Goal: Task Accomplishment & Management: Manage account settings

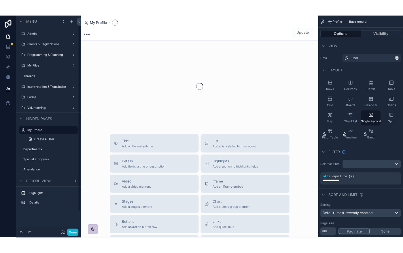
scroll to position [2, 0]
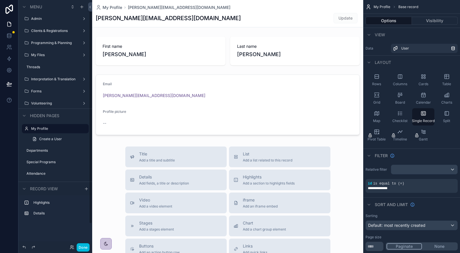
drag, startPoint x: 78, startPoint y: 245, endPoint x: 79, endPoint y: 233, distance: 11.6
click at [78, 245] on button "Done" at bounding box center [83, 247] width 13 height 8
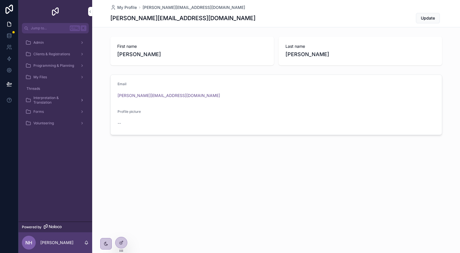
click at [44, 97] on span "Interpretation & Translation" at bounding box center [54, 100] width 42 height 9
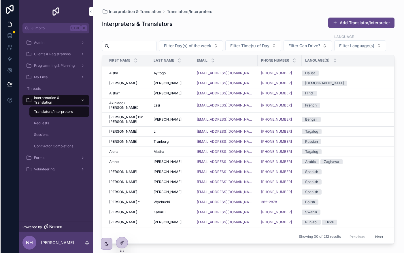
scroll to position [8, 0]
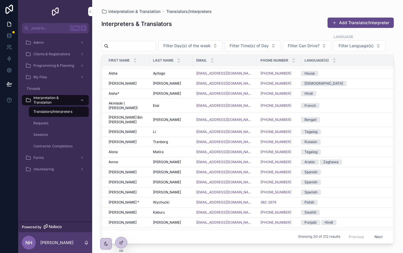
click at [61, 123] on div "Requests" at bounding box center [58, 123] width 53 height 9
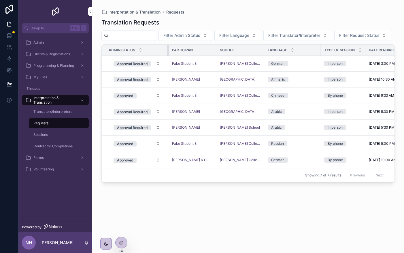
drag, startPoint x: 158, startPoint y: 62, endPoint x: 168, endPoint y: 61, distance: 10.4
click at [168, 56] on div "scrollable content" at bounding box center [168, 50] width 2 height 11
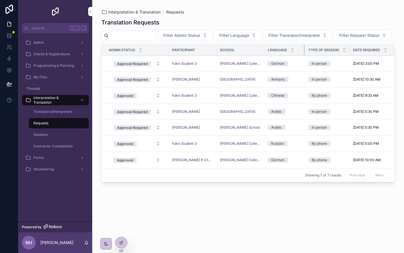
drag, startPoint x: 315, startPoint y: 64, endPoint x: 296, endPoint y: 66, distance: 19.4
click at [304, 56] on div "scrollable content" at bounding box center [305, 50] width 2 height 11
drag, startPoint x: 258, startPoint y: 65, endPoint x: 263, endPoint y: 64, distance: 4.9
click at [267, 56] on div "scrollable content" at bounding box center [268, 50] width 2 height 11
click at [381, 23] on div "Translation Requests" at bounding box center [247, 22] width 293 height 8
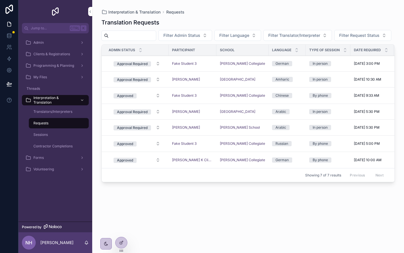
click at [191, 224] on div "Translation Requests Filter Admin Status Filter Language Filter Translator/Inte…" at bounding box center [247, 130] width 293 height 231
click at [339, 66] on div "In person" at bounding box center [328, 63] width 38 height 5
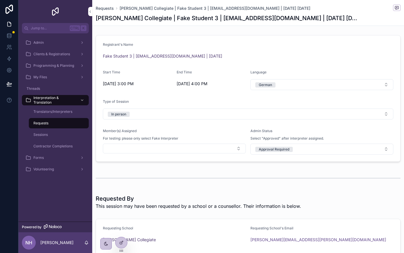
click at [341, 212] on div "Requested By This session may have been requested by a school or a counsellor. …" at bounding box center [248, 202] width 312 height 20
click at [190, 151] on button "Select Button" at bounding box center [174, 149] width 143 height 10
click at [311, 186] on div "scrollable content" at bounding box center [248, 178] width 312 height 19
click at [173, 152] on button "Select Button" at bounding box center [174, 149] width 143 height 10
click at [162, 173] on span "Fake Interpreter" at bounding box center [150, 172] width 31 height 6
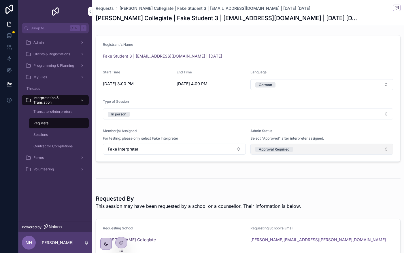
click at [285, 149] on div "Approval Required" at bounding box center [274, 149] width 31 height 5
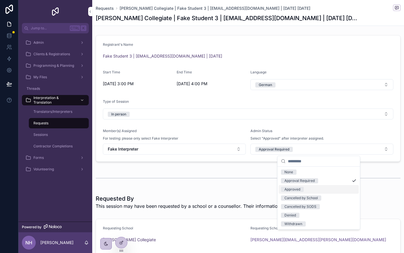
click at [291, 189] on div "Approved" at bounding box center [292, 189] width 16 height 5
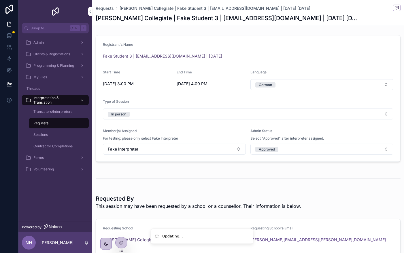
click at [372, 202] on div "Requested By This session may have been requested by a school or a counsellor. …" at bounding box center [248, 202] width 305 height 15
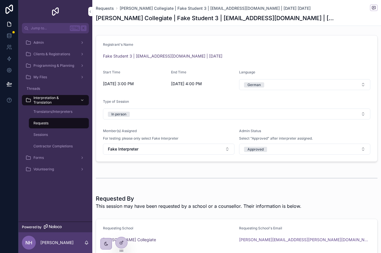
click at [78, 122] on div "Requests" at bounding box center [58, 123] width 53 height 9
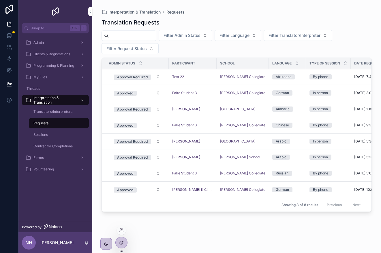
click at [121, 241] on icon at bounding box center [121, 243] width 5 height 5
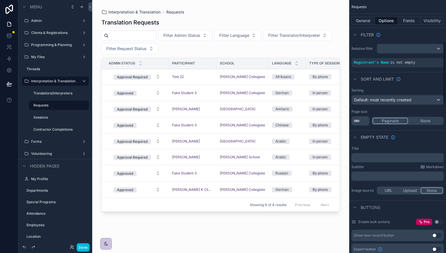
scroll to position [173, 0]
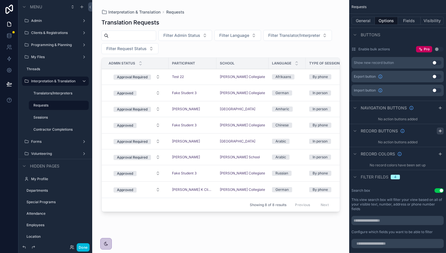
click at [438, 130] on icon "scrollable content" at bounding box center [440, 131] width 5 height 5
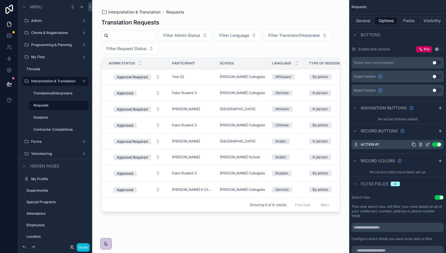
click at [428, 144] on icon "scrollable content" at bounding box center [427, 144] width 5 height 5
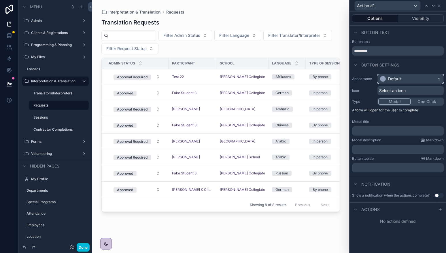
click at [423, 81] on div "Default" at bounding box center [411, 78] width 66 height 9
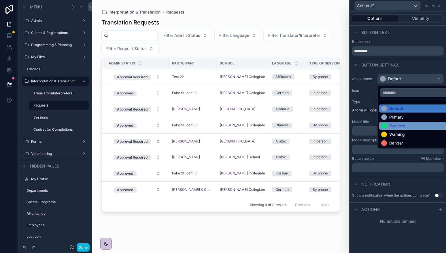
click at [404, 126] on div "Success" at bounding box center [397, 126] width 16 height 6
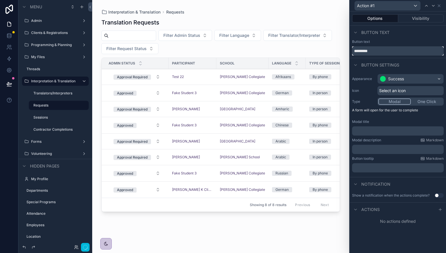
click at [395, 50] on input "*********" at bounding box center [398, 50] width 92 height 9
type input "**********"
click at [412, 81] on div "Success" at bounding box center [411, 78] width 66 height 9
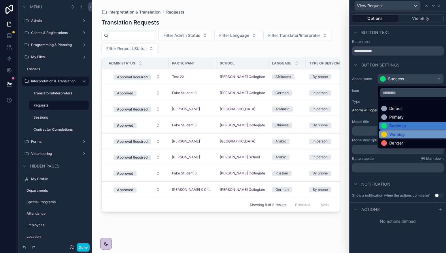
click at [395, 134] on div "Warning" at bounding box center [397, 135] width 16 height 6
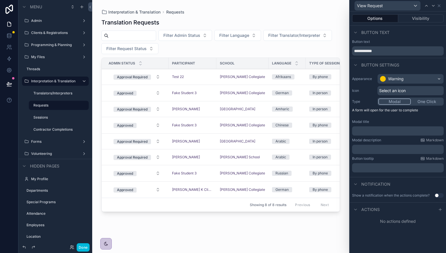
click at [438, 102] on button "One Click" at bounding box center [427, 102] width 32 height 6
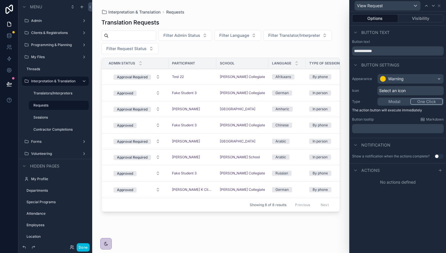
click at [397, 102] on button "Modal" at bounding box center [394, 102] width 32 height 6
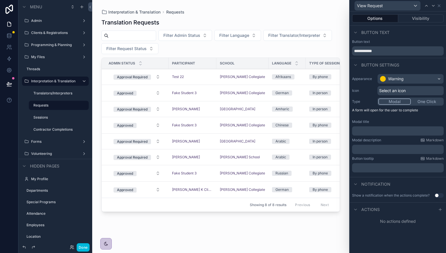
click at [423, 101] on button "One Click" at bounding box center [427, 102] width 32 height 6
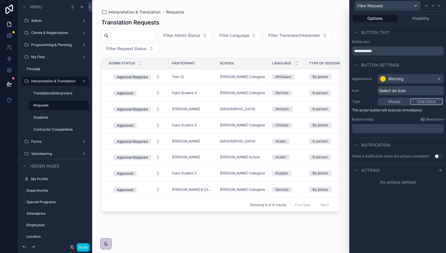
click at [434, 174] on div "Actions" at bounding box center [398, 170] width 96 height 14
click at [441, 173] on icon at bounding box center [440, 170] width 5 height 5
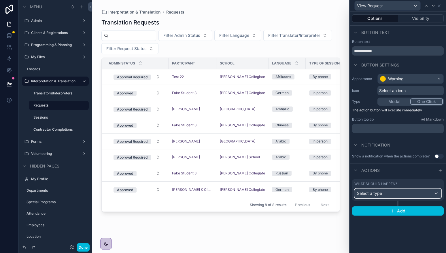
click at [394, 194] on div "Select a type" at bounding box center [398, 193] width 86 height 9
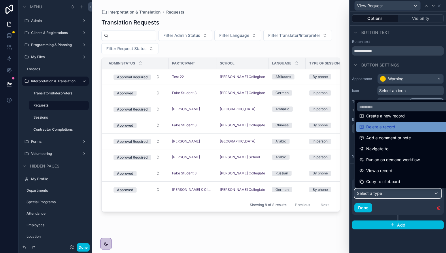
scroll to position [29, 0]
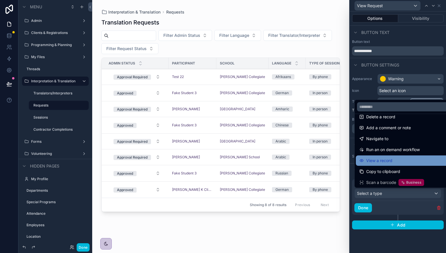
click at [404, 157] on div "View a record" at bounding box center [404, 161] width 97 height 10
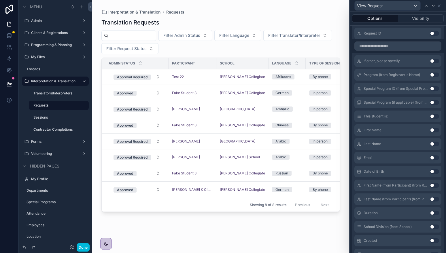
scroll to position [638, 0]
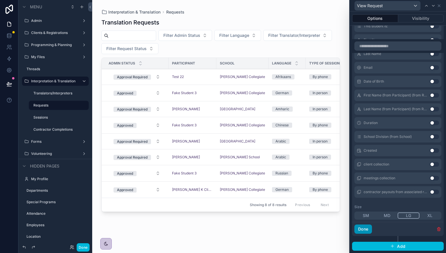
click at [364, 232] on button "Done" at bounding box center [363, 229] width 18 height 9
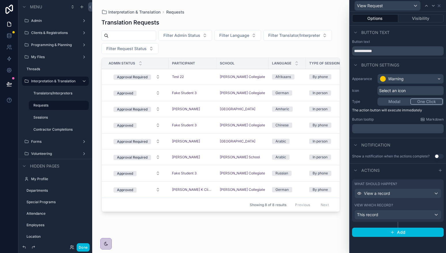
scroll to position [0, 0]
click at [385, 217] on div "This record" at bounding box center [398, 214] width 86 height 9
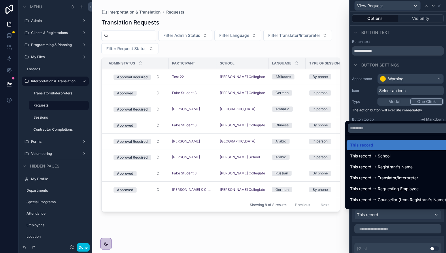
click at [385, 217] on div at bounding box center [398, 126] width 96 height 253
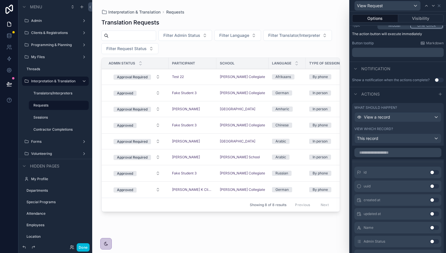
scroll to position [4, 0]
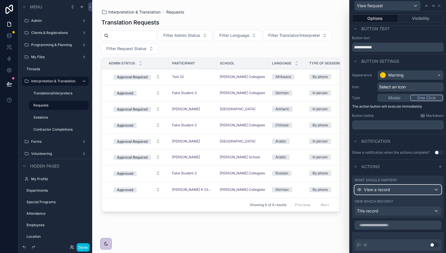
click at [393, 188] on div "View a record" at bounding box center [398, 189] width 86 height 9
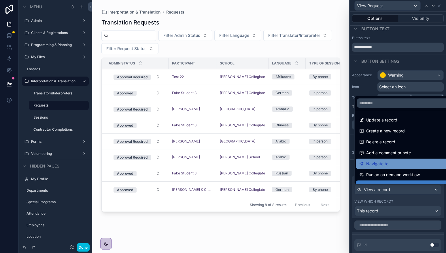
click at [384, 166] on span "Navigate to" at bounding box center [377, 163] width 22 height 7
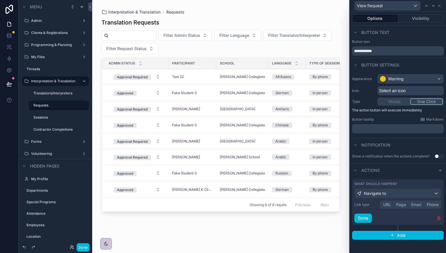
scroll to position [317, 0]
drag, startPoint x: 400, startPoint y: 203, endPoint x: 399, endPoint y: 198, distance: 5.6
click at [400, 203] on button "Page" at bounding box center [401, 205] width 15 height 6
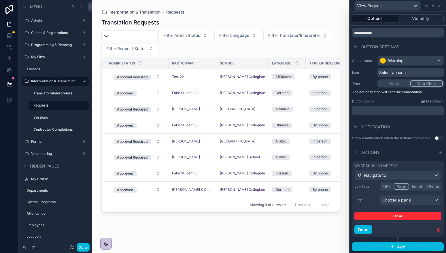
scroll to position [19, 0]
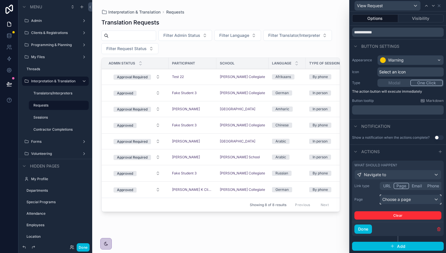
click at [394, 200] on div "Choose a page" at bounding box center [410, 199] width 61 height 9
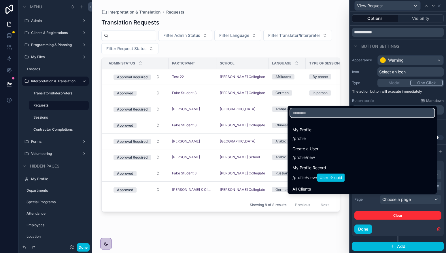
click at [363, 116] on input "text" at bounding box center [362, 112] width 144 height 9
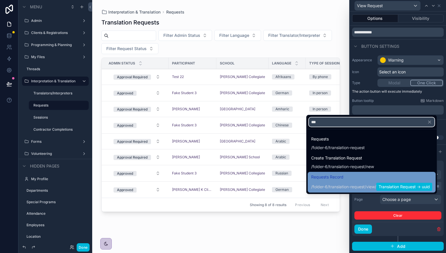
type input "***"
click at [362, 182] on span "/folder-6/translation-request / view / Translation Request -> uuid" at bounding box center [371, 186] width 121 height 9
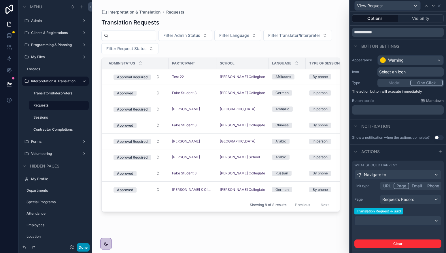
click at [87, 245] on button "Done" at bounding box center [83, 247] width 13 height 8
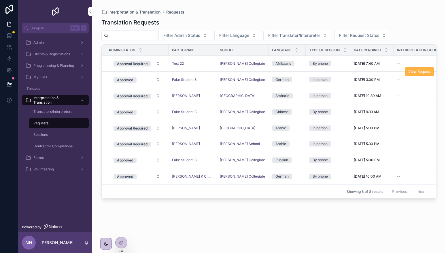
click at [419, 67] on button "View Request" at bounding box center [419, 71] width 29 height 9
click at [422, 56] on span "View Request" at bounding box center [419, 56] width 22 height 5
click at [122, 244] on icon at bounding box center [121, 243] width 5 height 5
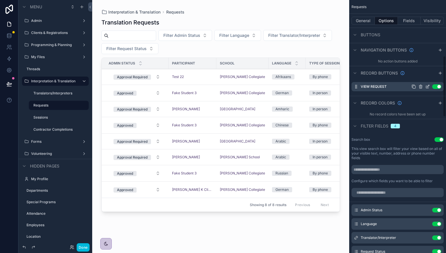
scroll to position [230, 0]
click at [428, 89] on icon "scrollable content" at bounding box center [427, 87] width 3 height 3
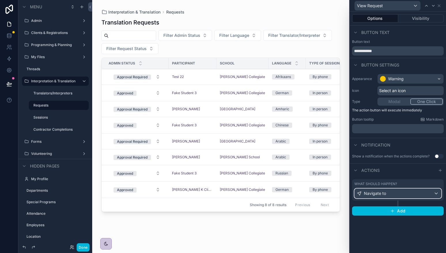
click at [407, 197] on div "Navigate to" at bounding box center [398, 193] width 86 height 9
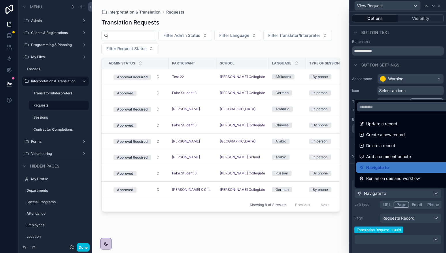
click at [405, 198] on div at bounding box center [398, 126] width 96 height 253
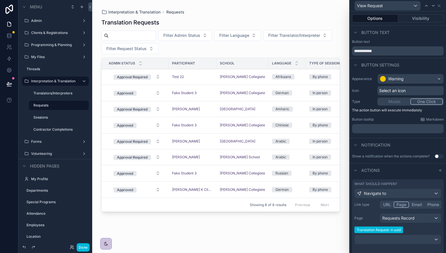
scroll to position [47, 0]
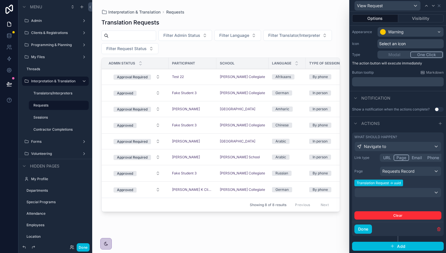
click at [390, 198] on div "Translation Request -> uuid" at bounding box center [397, 191] width 87 height 21
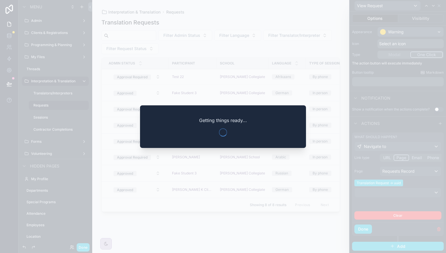
click at [397, 191] on div at bounding box center [223, 126] width 446 height 253
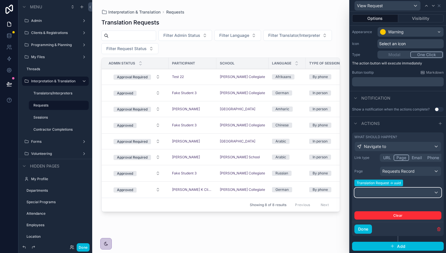
click at [387, 191] on div at bounding box center [398, 192] width 86 height 9
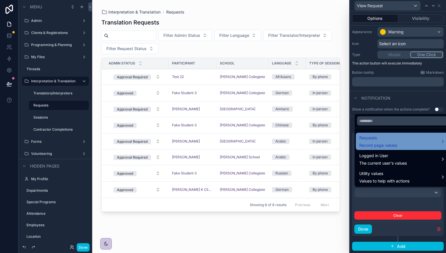
click at [391, 144] on span "Record page values" at bounding box center [378, 146] width 38 height 6
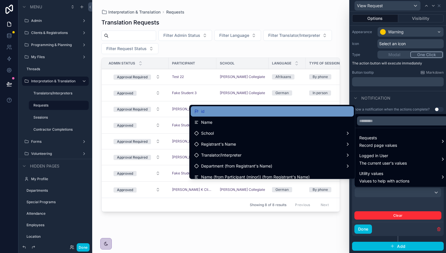
click at [266, 113] on div "id" at bounding box center [272, 111] width 156 height 7
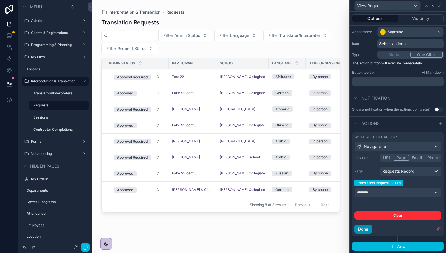
click at [364, 230] on button "Done" at bounding box center [363, 229] width 18 height 9
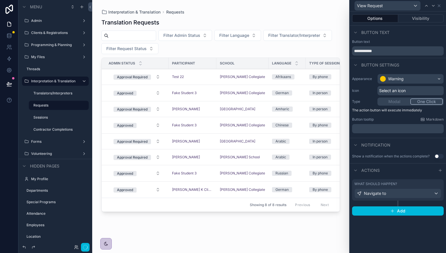
scroll to position [0, 0]
click at [86, 247] on icon "button" at bounding box center [85, 247] width 5 height 5
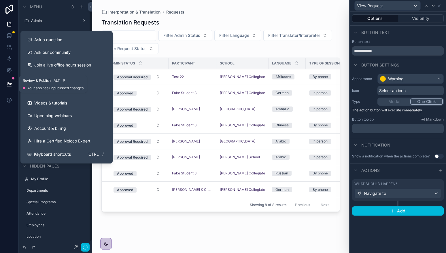
click at [15, 80] on button at bounding box center [9, 84] width 13 height 16
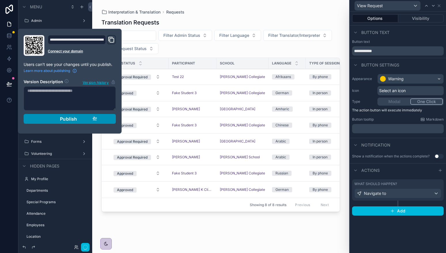
click at [102, 116] on button "Publish" at bounding box center [70, 119] width 92 height 10
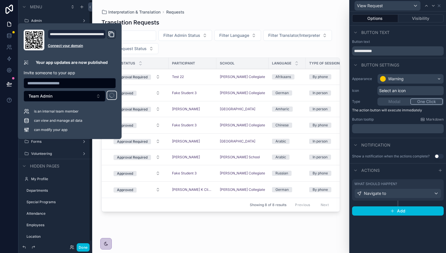
click at [87, 242] on div "Done" at bounding box center [55, 248] width 74 height 12
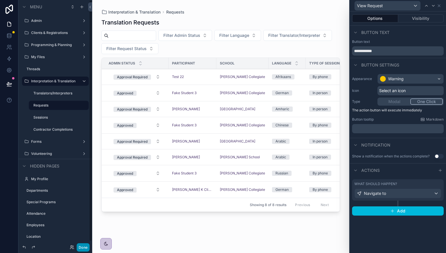
click at [84, 247] on button "Done" at bounding box center [83, 247] width 13 height 8
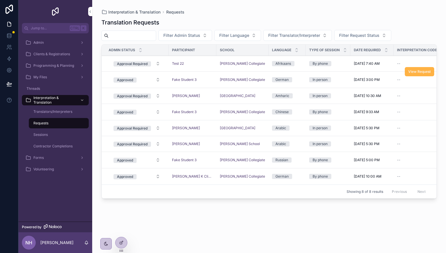
click at [423, 68] on button "View Request" at bounding box center [419, 71] width 29 height 9
click at [123, 245] on div at bounding box center [122, 242] width 12 height 11
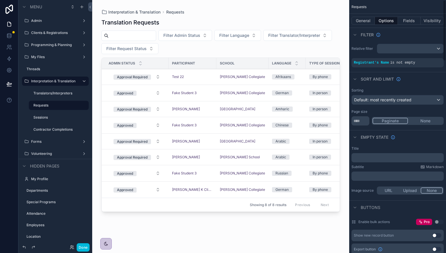
scroll to position [173, 0]
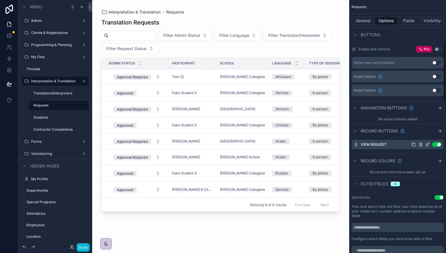
click at [428, 143] on icon "scrollable content" at bounding box center [428, 143] width 1 height 1
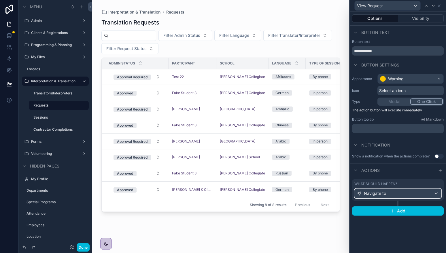
click at [417, 196] on div "Navigate to" at bounding box center [398, 193] width 86 height 9
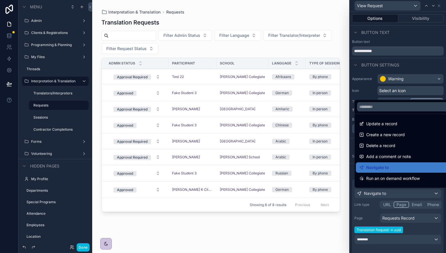
click at [417, 196] on div at bounding box center [398, 126] width 96 height 253
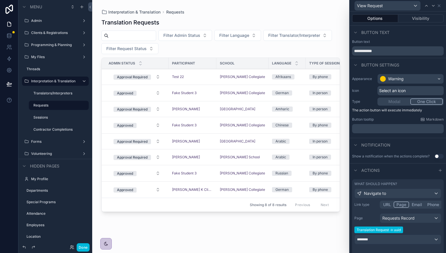
scroll to position [47, 0]
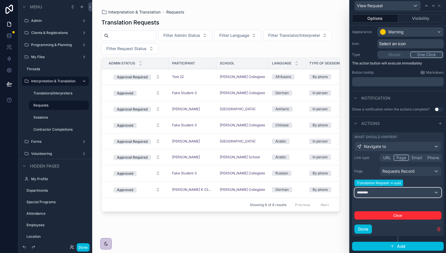
click at [417, 196] on div "********" at bounding box center [398, 192] width 86 height 9
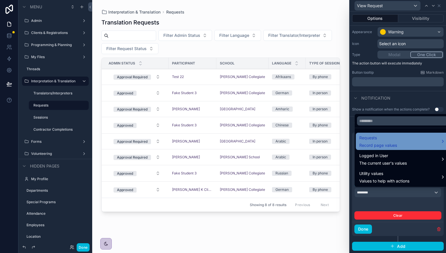
click at [419, 141] on div "Requests Record page values" at bounding box center [402, 142] width 86 height 14
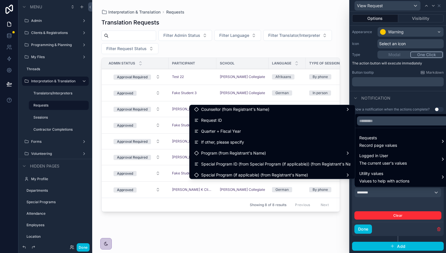
scroll to position [144, 0]
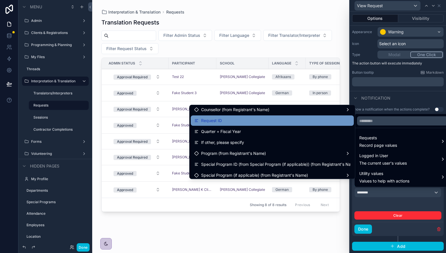
click at [241, 122] on div "Request ID" at bounding box center [272, 120] width 156 height 7
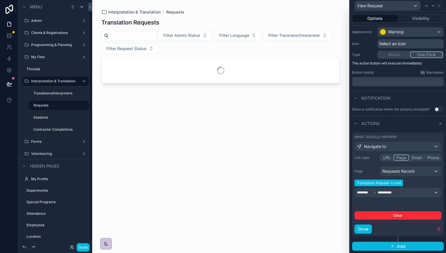
click at [83, 247] on button "Done" at bounding box center [83, 247] width 13 height 8
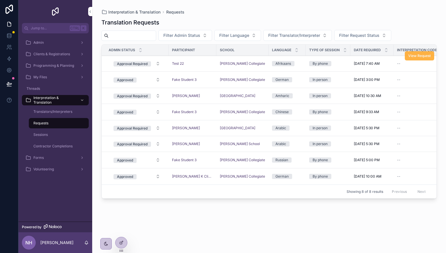
click at [422, 59] on button "View Request" at bounding box center [419, 55] width 29 height 9
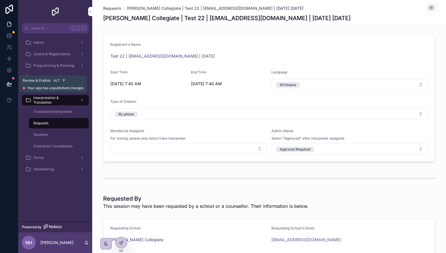
click at [7, 87] on icon at bounding box center [9, 84] width 6 height 6
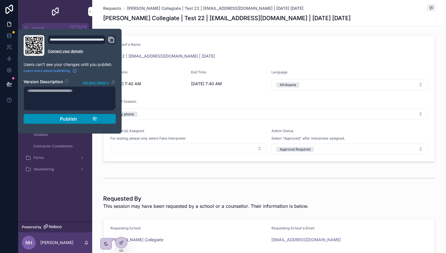
click at [105, 116] on button "Publish" at bounding box center [70, 119] width 92 height 10
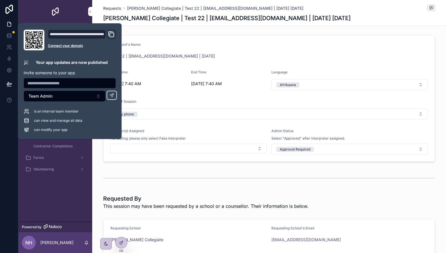
drag, startPoint x: 262, startPoint y: 32, endPoint x: 262, endPoint y: 35, distance: 2.9
click at [262, 32] on div "Requests [PERSON_NAME] Collegiate | Test 22 | [EMAIL_ADDRESS][DOMAIN_NAME] | [D…" at bounding box center [269, 196] width 354 height 393
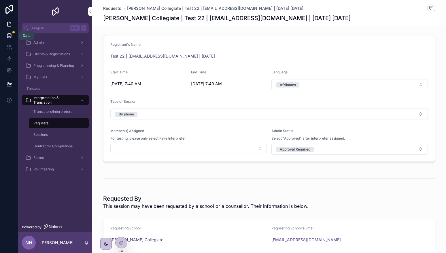
click at [9, 35] on icon at bounding box center [9, 34] width 4 height 1
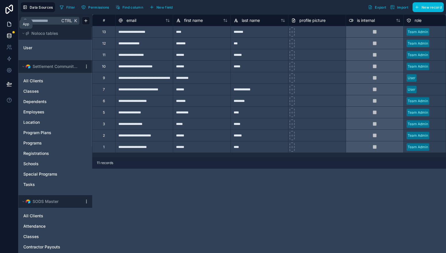
click at [9, 24] on icon at bounding box center [9, 24] width 6 height 6
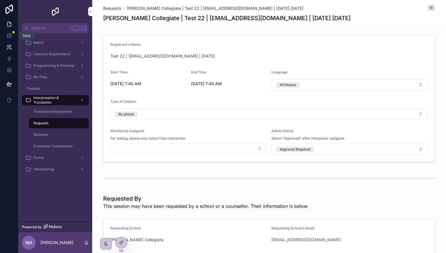
drag, startPoint x: 14, startPoint y: 41, endPoint x: 13, endPoint y: 44, distance: 3.0
click at [14, 41] on link at bounding box center [9, 36] width 18 height 12
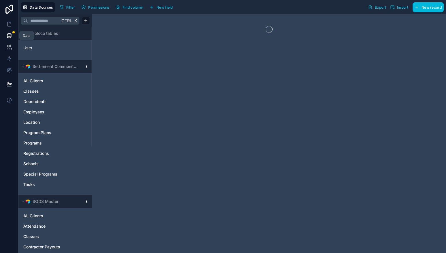
click at [13, 44] on link at bounding box center [9, 47] width 18 height 12
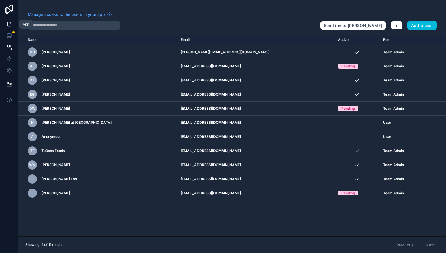
click at [7, 23] on icon at bounding box center [8, 24] width 3 height 4
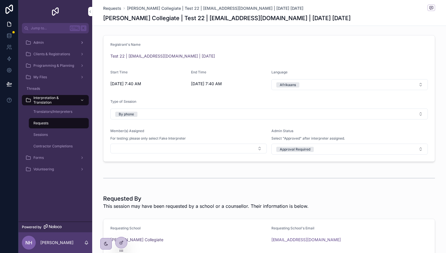
click at [44, 43] on span "Admin" at bounding box center [38, 42] width 10 height 5
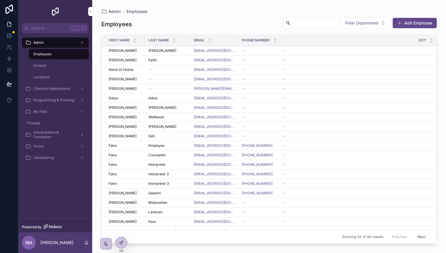
click at [50, 133] on span "Interpretation & Translation" at bounding box center [54, 134] width 42 height 9
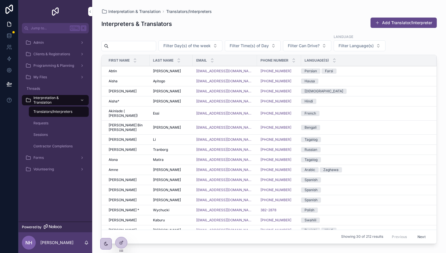
click at [51, 120] on div "Requests" at bounding box center [58, 123] width 53 height 9
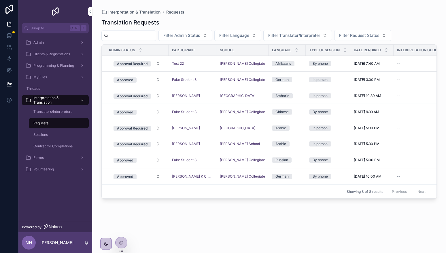
click at [63, 126] on div "Requests" at bounding box center [58, 123] width 53 height 9
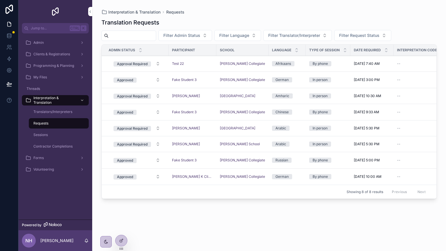
click at [54, 119] on div "Requests" at bounding box center [58, 123] width 53 height 9
